Goal: Task Accomplishment & Management: Complete application form

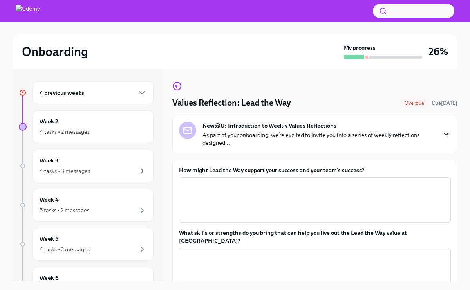
click at [448, 134] on icon "button" at bounding box center [445, 134] width 9 height 9
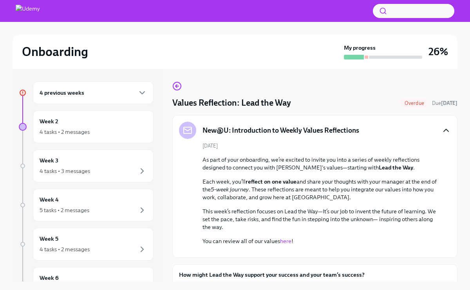
click at [417, 157] on p "As part of your onboarding, we’re excited to invite you into a series of weekly…" at bounding box center [320, 164] width 236 height 16
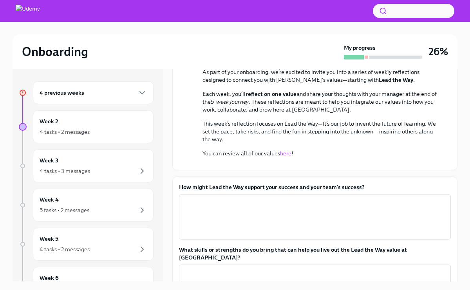
scroll to position [94, 0]
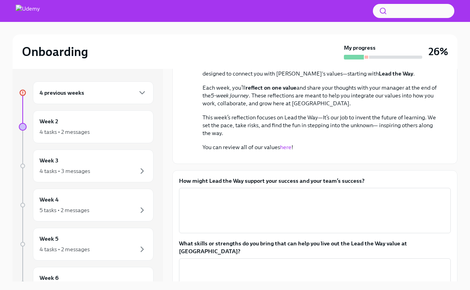
click at [286, 147] on link "here" at bounding box center [285, 147] width 11 height 7
click at [285, 148] on link "here" at bounding box center [285, 147] width 11 height 7
click at [371, 122] on p "This week’s reflection focuses on Lead the Way—It’s our job to invent the futur…" at bounding box center [320, 124] width 236 height 23
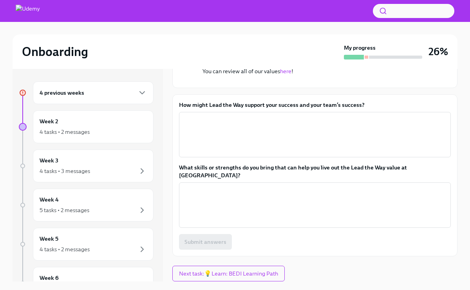
scroll to position [219, 0]
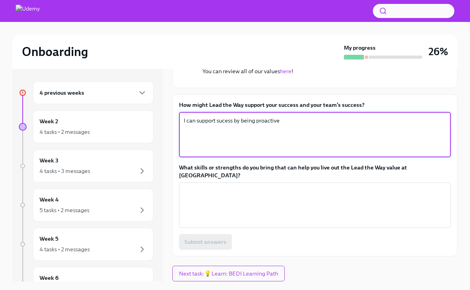
click at [226, 153] on textarea "I can support sucess by being proactive" at bounding box center [315, 135] width 262 height 38
click at [282, 153] on textarea "I can support success by being proactive" at bounding box center [315, 135] width 262 height 38
click at [347, 153] on textarea "I can support success by being proactive. identifying opportunitird early" at bounding box center [315, 135] width 262 height 38
click at [365, 153] on textarea "I can support success by being proactive. identifying opportunities early" at bounding box center [315, 135] width 262 height 38
click at [405, 153] on textarea "I can support success by being proactive. identifying opportunities early and a…" at bounding box center [315, 135] width 262 height 38
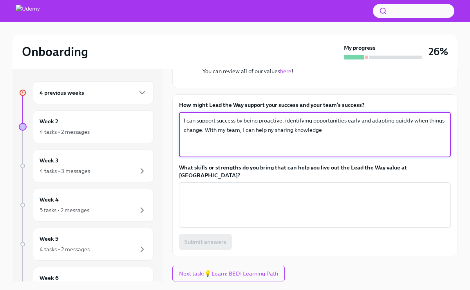
click at [271, 153] on textarea "I can support success by being proactive. identifying opportunities early and a…" at bounding box center [315, 135] width 262 height 38
click at [332, 153] on textarea "I can support success by being proactive. identifying opportunities early and a…" at bounding box center [315, 135] width 262 height 38
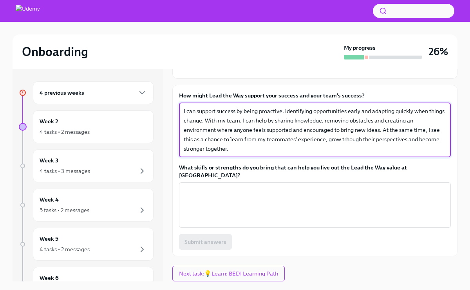
click at [353, 153] on textarea "I can support success by being proactive. identifying opportunities early and a…" at bounding box center [315, 129] width 262 height 47
click at [304, 153] on textarea "I can support success by being proactive. identifying opportunities early and a…" at bounding box center [315, 129] width 262 height 47
type textarea "I can support success by being proactive. identifying opportunities early and a…"
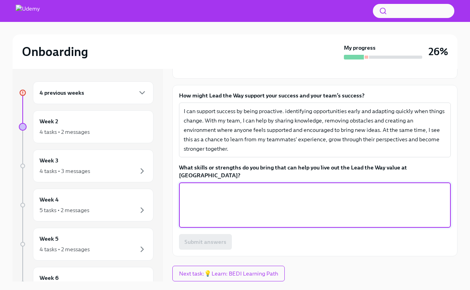
click at [216, 224] on textarea "What skills or strengths do you bring that can help you live out the Lead the W…" at bounding box center [315, 205] width 262 height 38
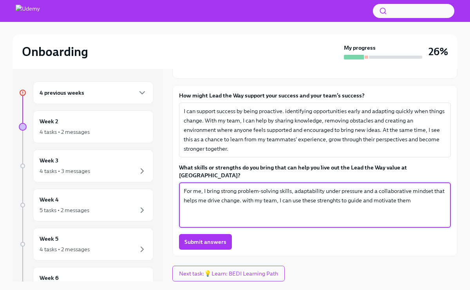
click at [335, 224] on textarea "For me, I bring strong problem-solving skills, adaptability under pressure and …" at bounding box center [315, 205] width 262 height 38
click at [417, 224] on textarea "For me, I bring strong problem-solving skills, adaptability under pressure and …" at bounding box center [315, 205] width 262 height 38
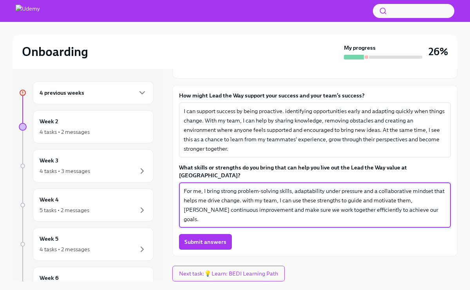
type textarea "For me, I bring strong problem-solving skills, adaptability under pressure and …"
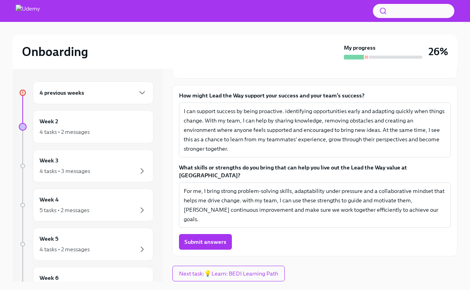
click at [462, 184] on div "Onboarding My progress 26% 4 previous weeks Week 2 4 tasks • 2 messages Week 3 …" at bounding box center [235, 162] width 470 height 281
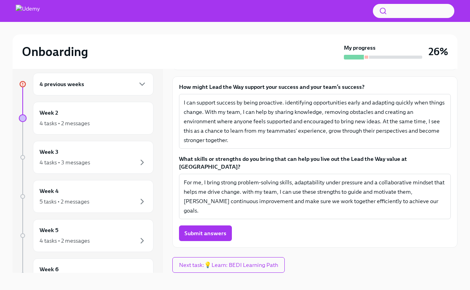
scroll to position [13, 0]
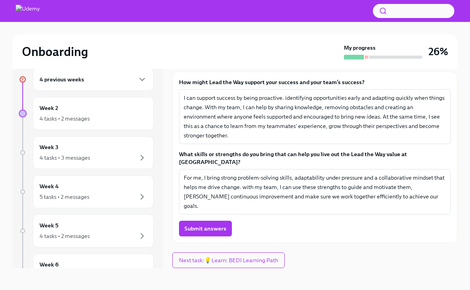
click at [459, 171] on div "Onboarding My progress 26% 4 previous weeks Week 2 4 tasks • 2 messages Week 3 …" at bounding box center [235, 149] width 470 height 281
click at [454, 170] on div "How might Lead the Way support your success and your team’s success? I can supp…" at bounding box center [314, 157] width 285 height 171
click at [216, 228] on span "Submit answers" at bounding box center [205, 229] width 42 height 8
